Goal: Task Accomplishment & Management: Manage account settings

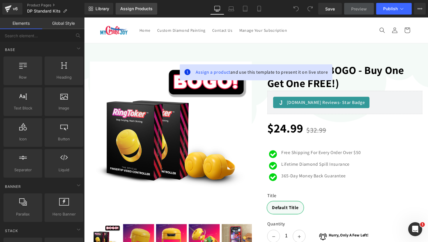
click at [151, 10] on div "Assign Products" at bounding box center [136, 8] width 32 height 5
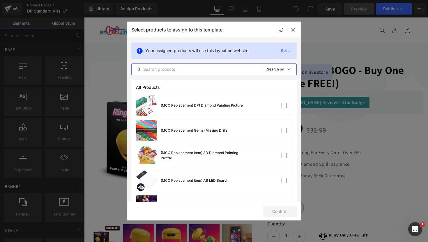
click at [194, 68] on input "text" at bounding box center [197, 69] width 130 height 7
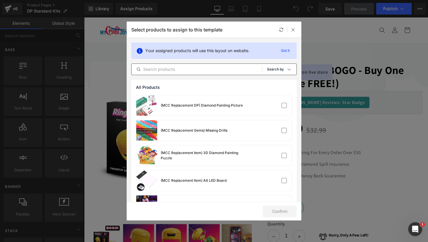
click at [274, 72] on div "Sort: Search by" at bounding box center [281, 69] width 29 height 12
click at [268, 97] on p "Shopify Collections" at bounding box center [269, 97] width 38 height 5
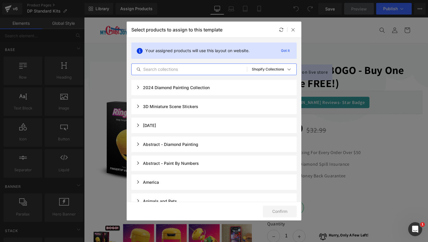
click at [203, 69] on input "text" at bounding box center [189, 69] width 115 height 7
type input "Diamond Painting"
click at [179, 89] on div "2024 Diamond Painting Collection" at bounding box center [173, 87] width 74 height 5
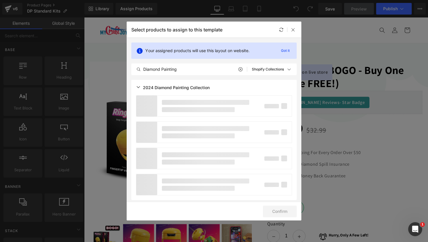
scroll to position [4, 0]
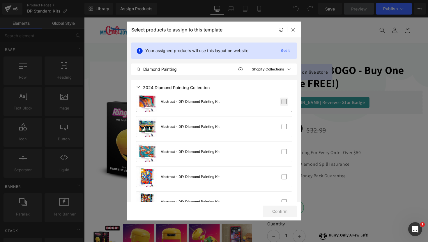
click at [283, 101] on label at bounding box center [284, 101] width 5 height 5
click at [284, 102] on input "checkbox" at bounding box center [284, 102] width 0 height 0
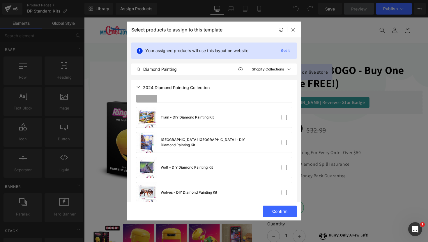
scroll to position [2705, 0]
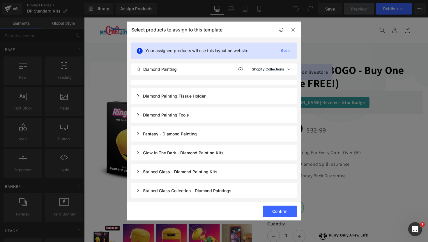
click at [272, 68] on p "Shopify Collections" at bounding box center [268, 69] width 32 height 4
click at [270, 111] on p "Product Templates" at bounding box center [268, 109] width 37 height 5
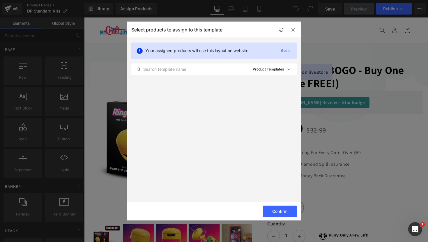
scroll to position [0, 0]
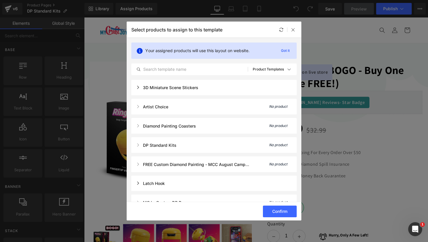
click at [206, 91] on div "3D Miniature Scene Stickers" at bounding box center [213, 87] width 165 height 15
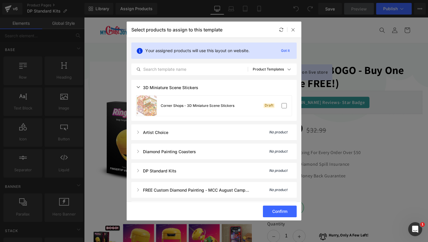
click at [206, 91] on div "3D Miniature Scene Stickers" at bounding box center [213, 87] width 165 height 15
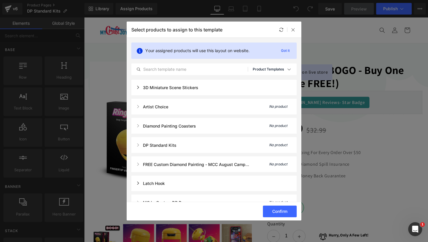
click at [280, 66] on div "Sort: Product Templates" at bounding box center [275, 69] width 44 height 12
click at [268, 82] on div "All Products" at bounding box center [268, 86] width 54 height 12
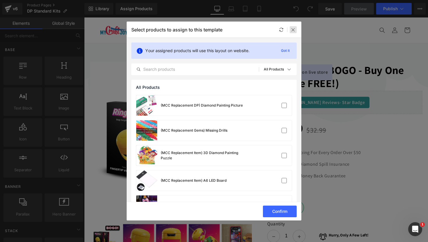
click at [295, 29] on icon at bounding box center [293, 29] width 5 height 5
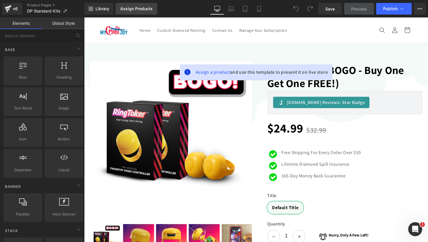
click at [134, 13] on link "Assign Products" at bounding box center [137, 9] width 42 height 12
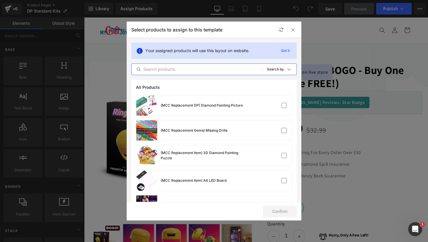
click at [157, 70] on input "text" at bounding box center [197, 69] width 130 height 7
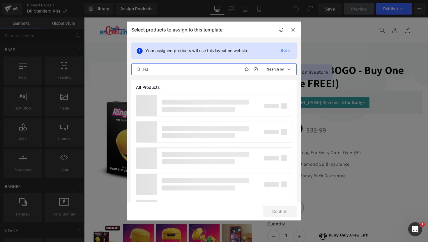
type input "H"
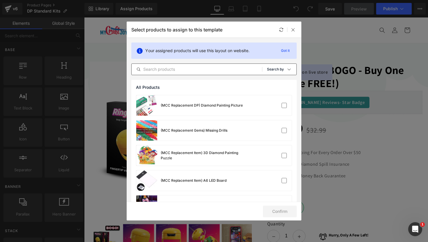
click at [277, 73] on div "Sort: Search by" at bounding box center [281, 69] width 29 height 12
click at [273, 98] on p "Shopify Collections" at bounding box center [269, 97] width 38 height 5
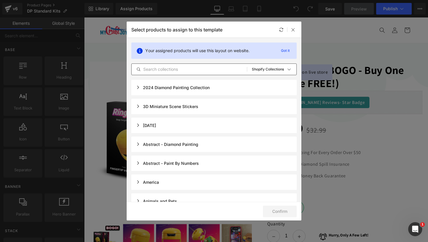
click at [188, 69] on input "text" at bounding box center [189, 69] width 115 height 7
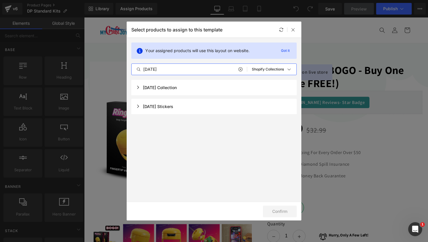
type input "[DATE]"
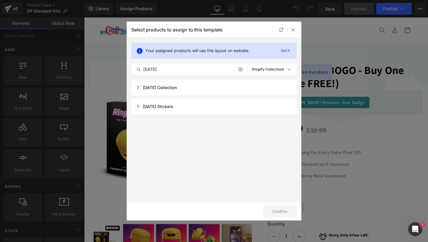
click at [177, 89] on div "[DATE] Collection" at bounding box center [156, 87] width 41 height 5
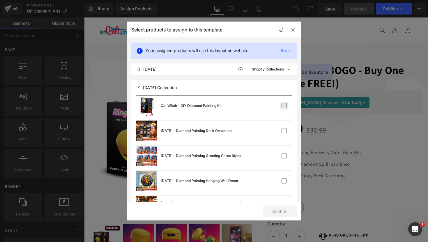
click at [282, 106] on label at bounding box center [284, 105] width 5 height 5
click at [284, 106] on input "checkbox" at bounding box center [284, 106] width 0 height 0
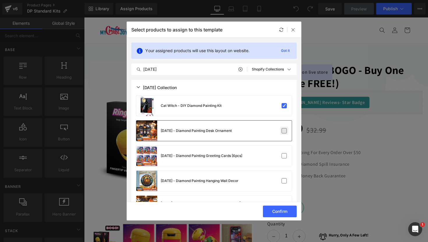
click at [283, 132] on label at bounding box center [284, 130] width 5 height 5
click at [284, 131] on input "checkbox" at bounding box center [284, 131] width 0 height 0
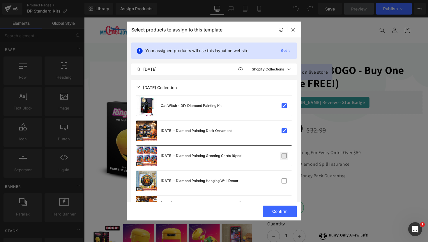
click at [283, 155] on label at bounding box center [284, 155] width 5 height 5
click at [284, 156] on input "checkbox" at bounding box center [284, 156] width 0 height 0
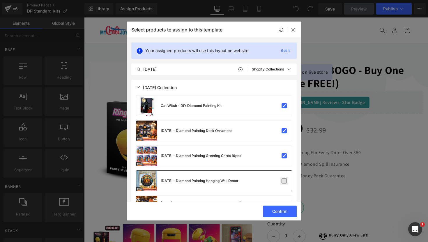
click at [284, 181] on label at bounding box center [284, 180] width 5 height 5
click at [284, 181] on input "checkbox" at bounding box center [284, 181] width 0 height 0
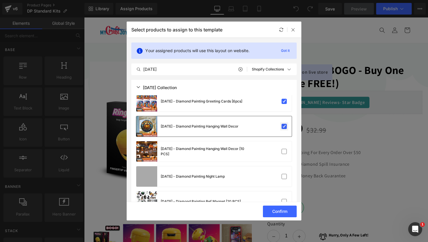
scroll to position [55, 0]
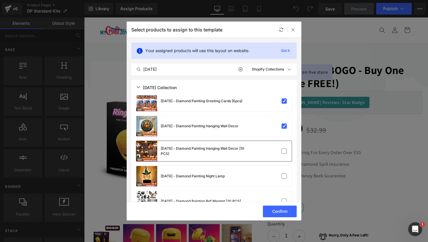
click at [282, 158] on div "[DATE] - Diamond Painting Hanging Wall Decor [10 PCS]" at bounding box center [213, 151] width 155 height 20
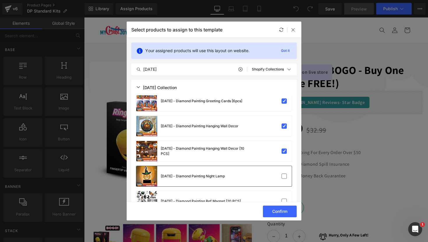
click at [284, 182] on div "[DATE] - Diamond Painting Night Lamp" at bounding box center [213, 176] width 155 height 20
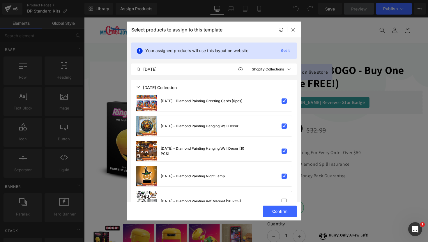
click at [284, 195] on div "[DATE] - Diamond Painting Ref Magnet [20 PCS]" at bounding box center [213, 201] width 155 height 20
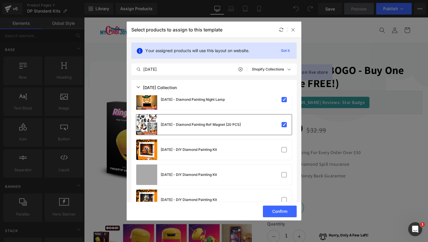
scroll to position [133, 0]
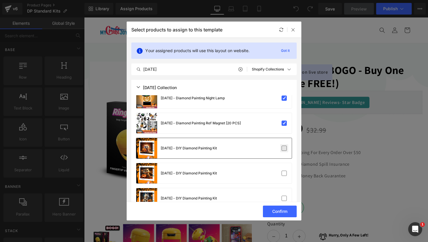
click at [284, 149] on label at bounding box center [284, 148] width 5 height 5
click at [284, 148] on input "checkbox" at bounding box center [284, 148] width 0 height 0
click at [284, 171] on label at bounding box center [284, 173] width 5 height 5
click at [284, 173] on input "checkbox" at bounding box center [284, 173] width 0 height 0
click at [284, 196] on label at bounding box center [284, 198] width 5 height 5
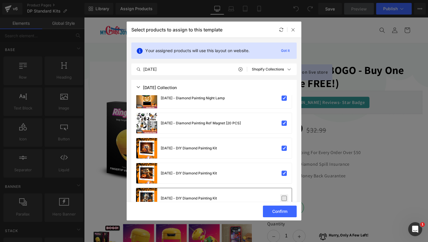
click at [284, 198] on input "checkbox" at bounding box center [284, 198] width 0 height 0
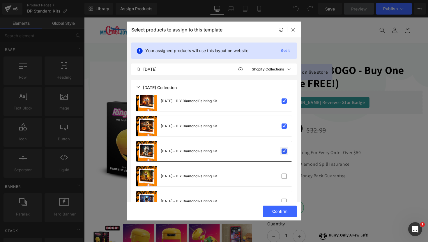
scroll to position [201, 0]
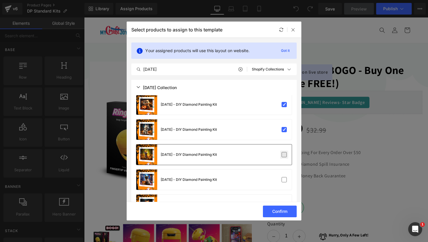
click at [283, 152] on label at bounding box center [284, 154] width 5 height 5
click at [284, 155] on input "checkbox" at bounding box center [284, 155] width 0 height 0
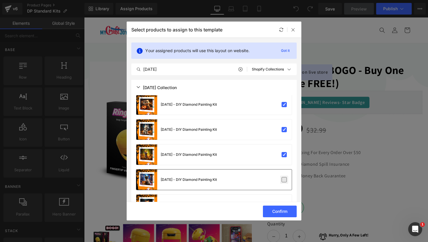
click at [283, 181] on label at bounding box center [284, 179] width 5 height 5
click at [284, 180] on input "checkbox" at bounding box center [284, 180] width 0 height 0
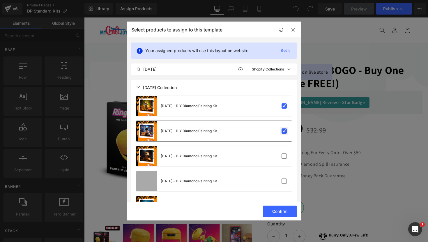
scroll to position [252, 0]
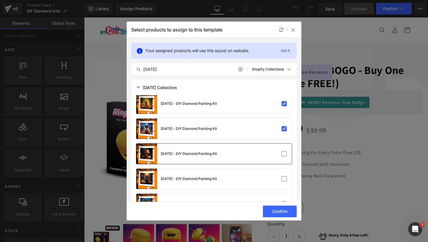
click at [283, 160] on div "[DATE] - DIY Diamond Painting Kit" at bounding box center [213, 154] width 155 height 20
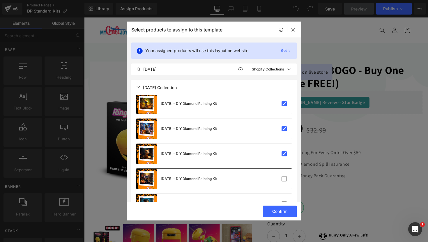
click at [283, 186] on div "[DATE] - DIY Diamond Painting Kit" at bounding box center [213, 179] width 155 height 20
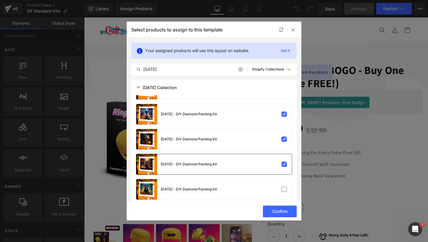
scroll to position [272, 0]
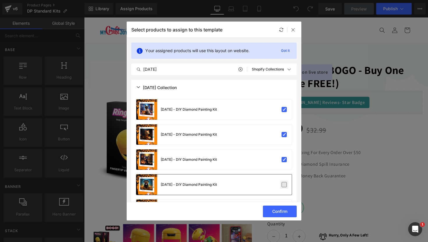
click at [282, 187] on label at bounding box center [284, 184] width 5 height 5
click at [284, 185] on input "checkbox" at bounding box center [284, 185] width 0 height 0
click at [282, 213] on button "Confirm" at bounding box center [280, 212] width 34 height 12
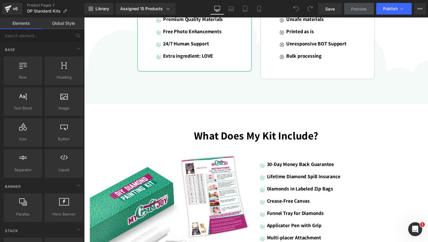
scroll to position [1086, 0]
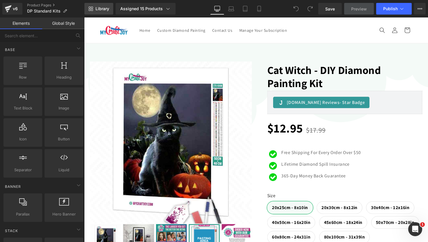
click at [106, 5] on link "Library" at bounding box center [98, 9] width 29 height 12
click at [136, 0] on div "You are previewing how the will restyle your page. You can not edit Elements in…" at bounding box center [214, 0] width 428 height 0
click at [154, 6] on div "Assigned 15 Products" at bounding box center [145, 9] width 51 height 6
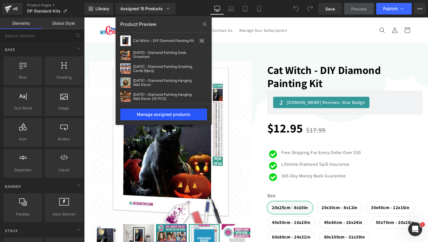
click at [172, 117] on div "Manage assigned products" at bounding box center [163, 115] width 87 height 12
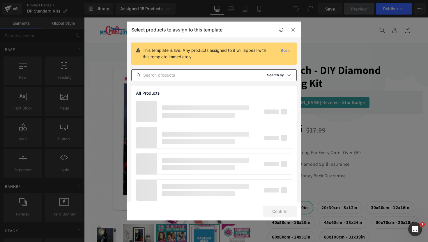
click at [279, 78] on div "Sort: Search by" at bounding box center [281, 75] width 29 height 12
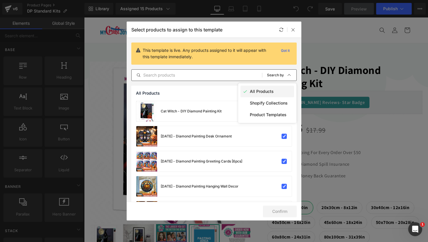
click at [276, 96] on div "All Products" at bounding box center [268, 92] width 54 height 12
click at [281, 73] on p "Search by" at bounding box center [275, 75] width 17 height 4
click at [255, 105] on div "Shopify Collections" at bounding box center [268, 103] width 54 height 12
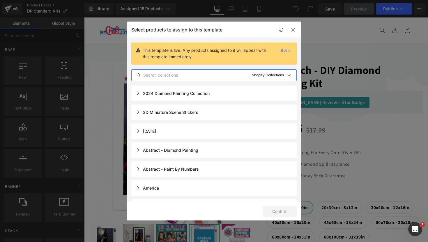
click at [217, 75] on input "text" at bounding box center [189, 75] width 115 height 7
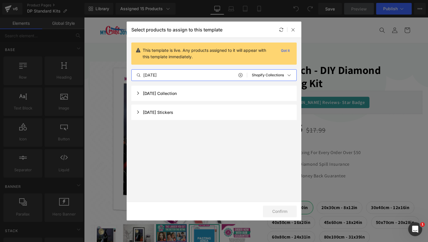
type input "[DATE]"
